Goal: Information Seeking & Learning: Learn about a topic

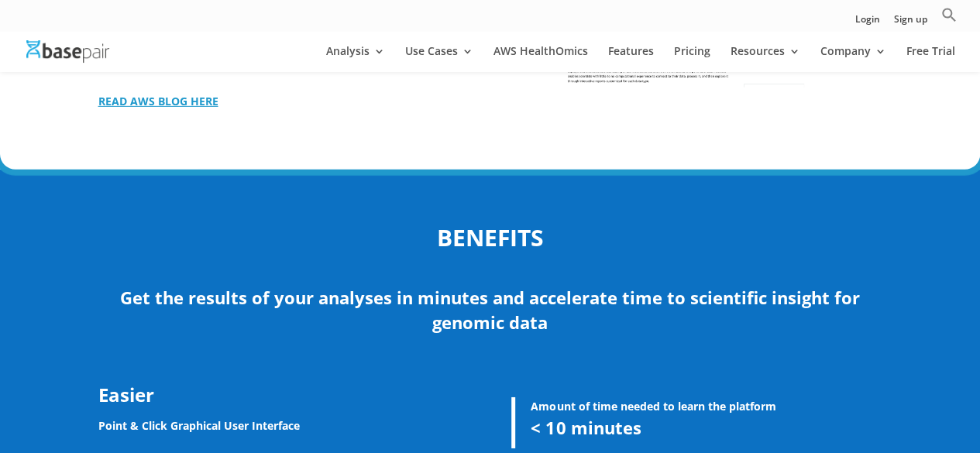
scroll to position [2390, 0]
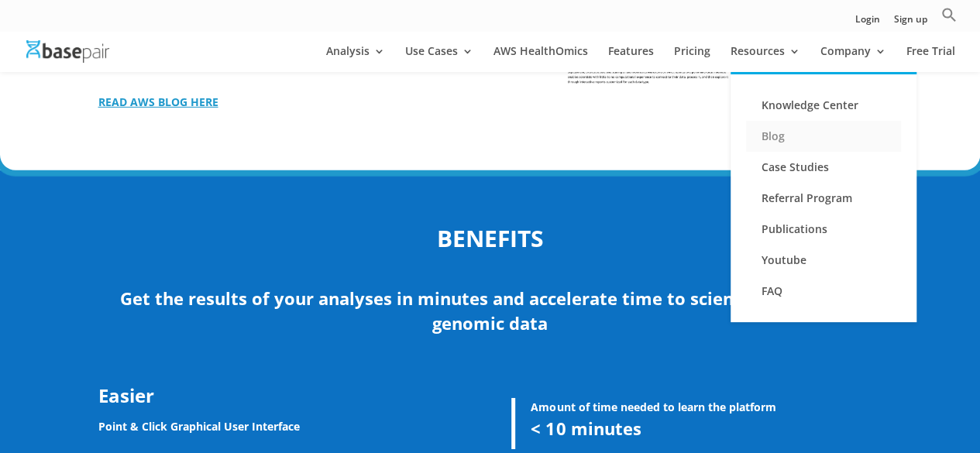
click at [776, 133] on link "Blog" at bounding box center [823, 136] width 155 height 31
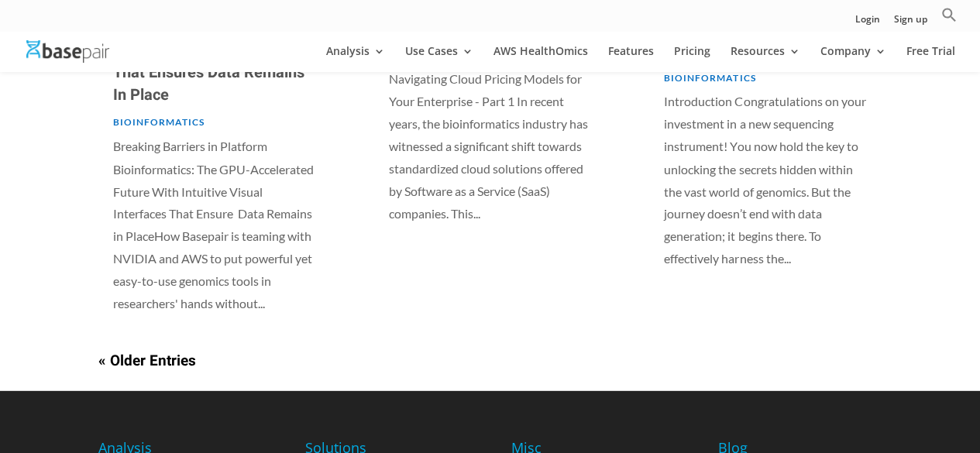
scroll to position [1297, 0]
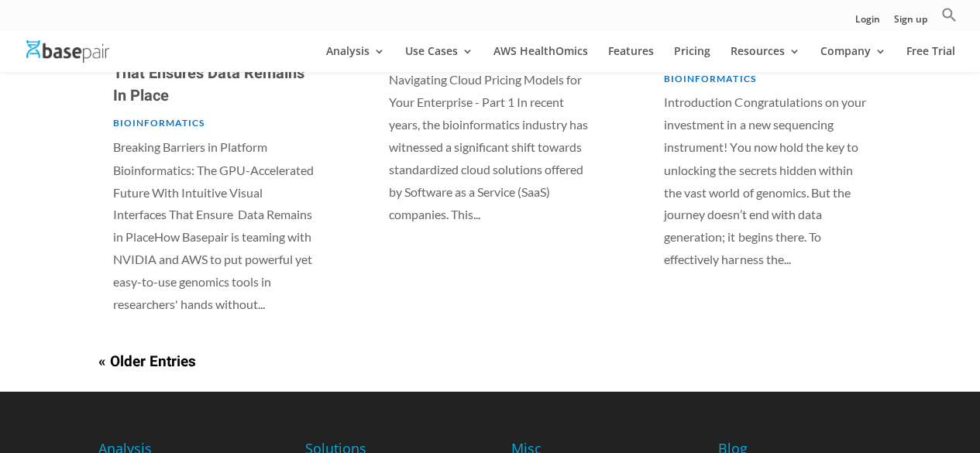
click at [140, 350] on link "« Older Entries" at bounding box center [147, 361] width 98 height 22
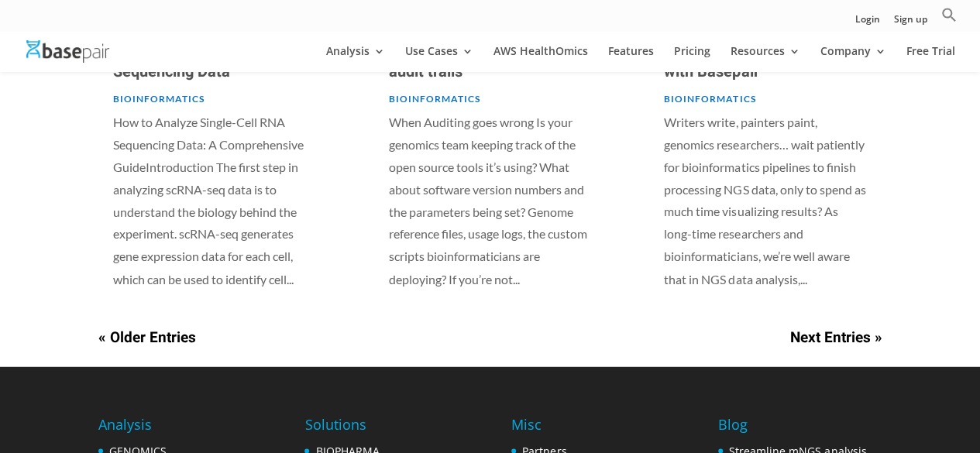
scroll to position [1192, 0]
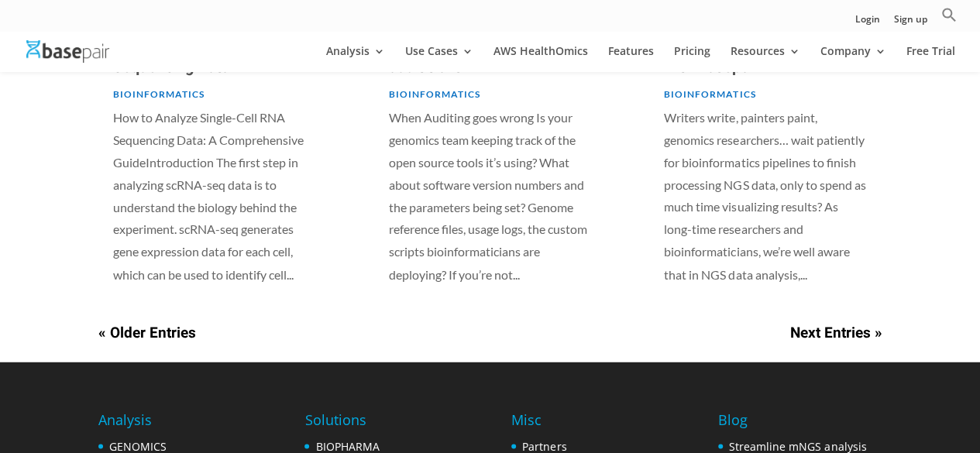
click at [129, 328] on link "« Older Entries" at bounding box center [147, 333] width 98 height 22
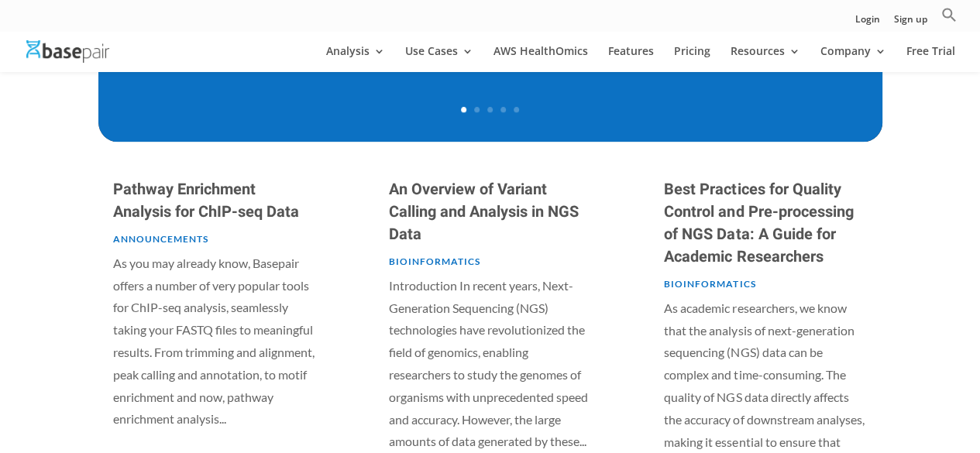
scroll to position [707, 0]
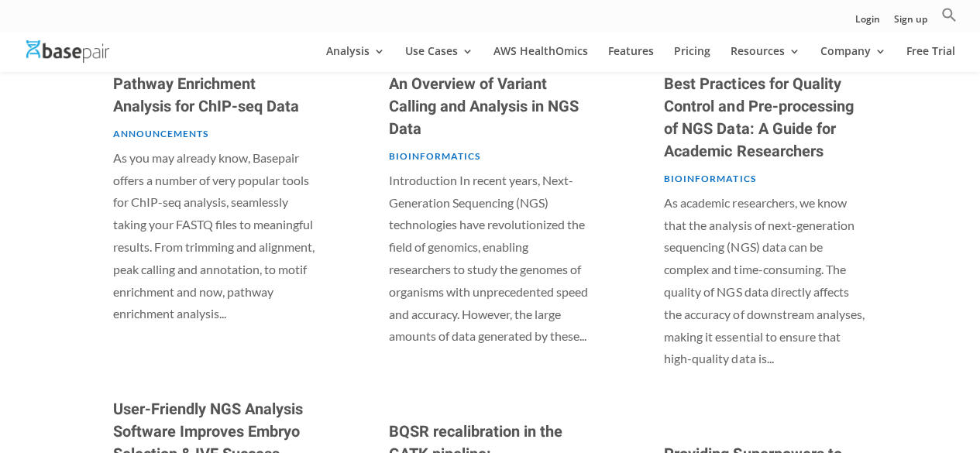
scroll to position [808, 0]
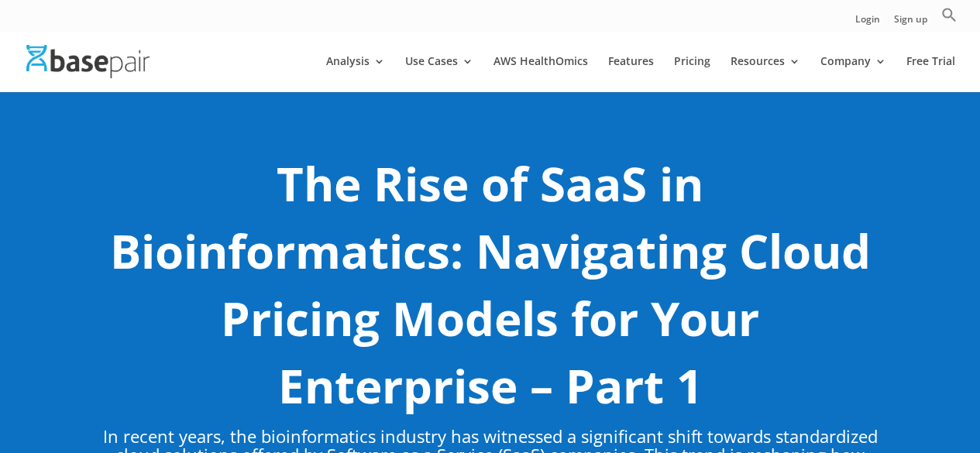
scroll to position [88, 0]
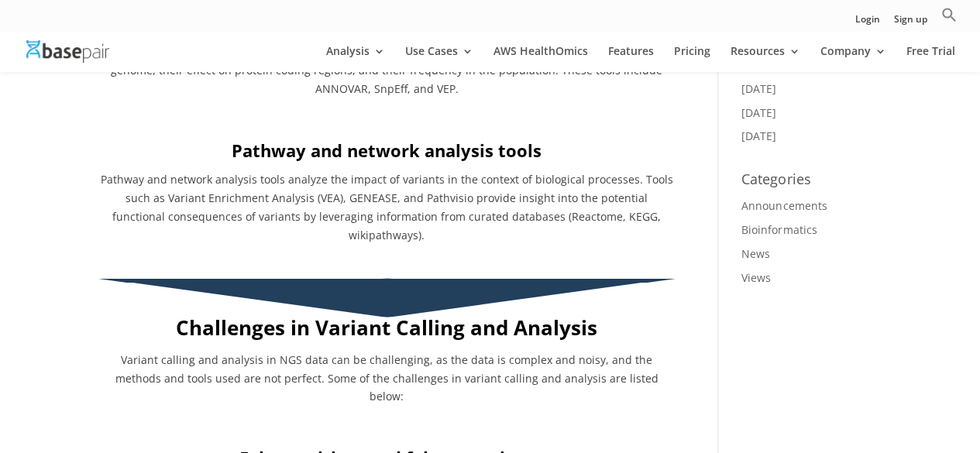
scroll to position [1513, 0]
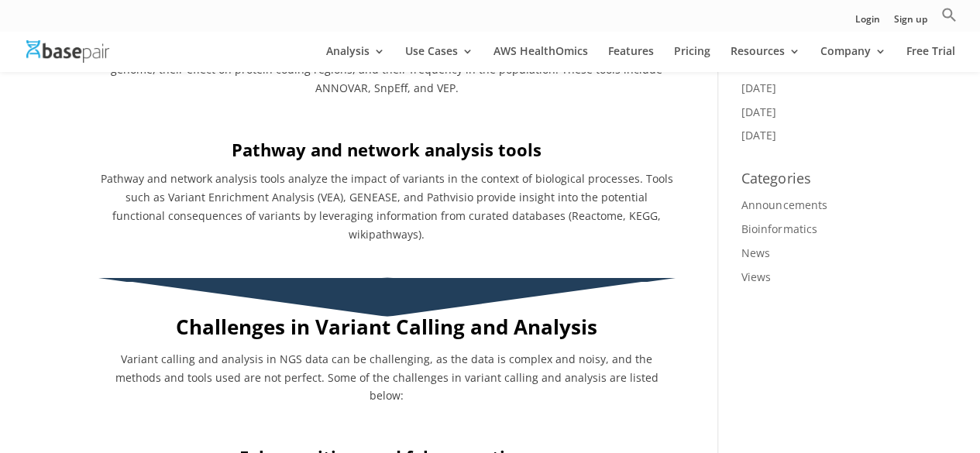
click at [691, 329] on div "An Overview of Variant Calling and Analysis in NGS Data by Stuart Davis | Mar 1…" at bounding box center [408, 113] width 621 height 3020
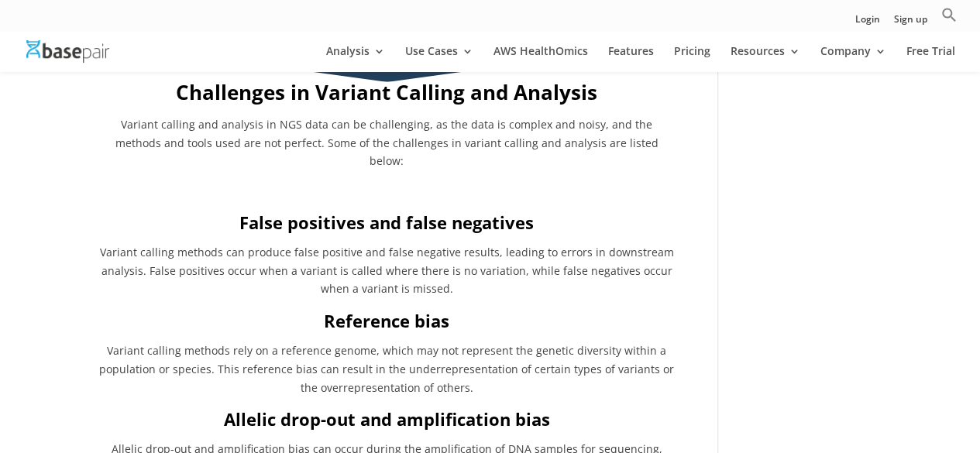
scroll to position [1753, 0]
